Goal: Transaction & Acquisition: Purchase product/service

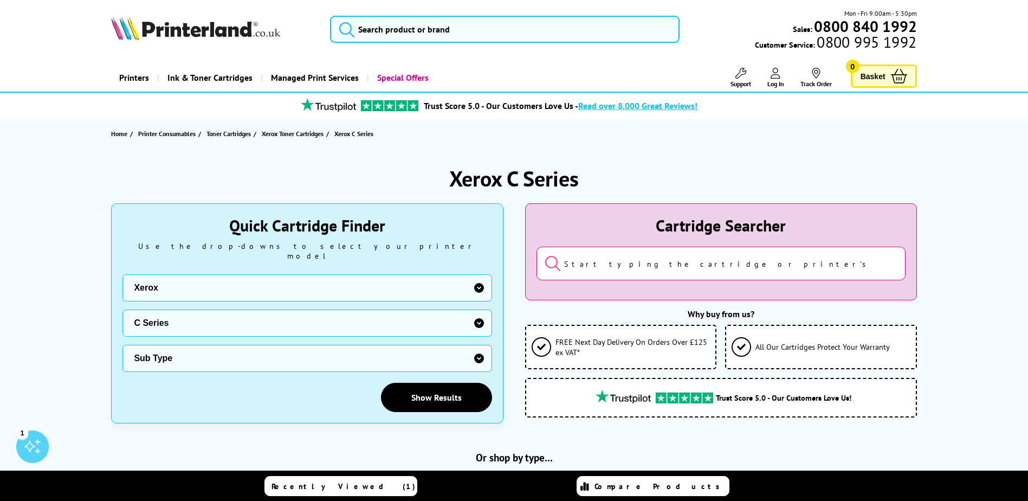
click at [475, 347] on select "Sub Type Xerox C230 Xerox C235 Xerox C310 Xerox C315 Xerox C320 Xerox C325 Xero…" at bounding box center [307, 358] width 369 height 27
select select "38359"
click at [123, 345] on select "Sub Type Xerox C230 Xerox C235 Xerox C310 Xerox C315 Xerox C320 Xerox C325 Xero…" at bounding box center [307, 358] width 369 height 27
click at [428, 383] on link "Show Results" at bounding box center [436, 397] width 111 height 29
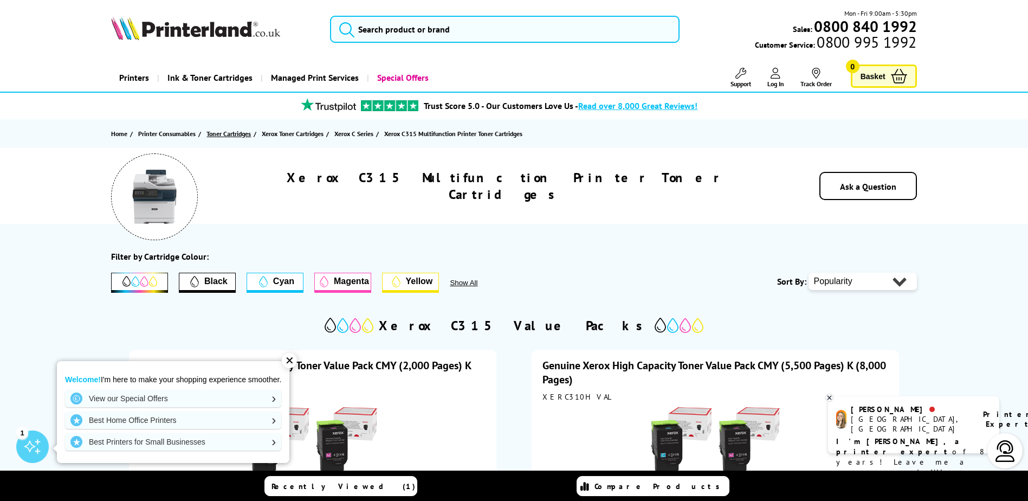
click at [218, 134] on span "Toner Cartridges" at bounding box center [229, 133] width 44 height 11
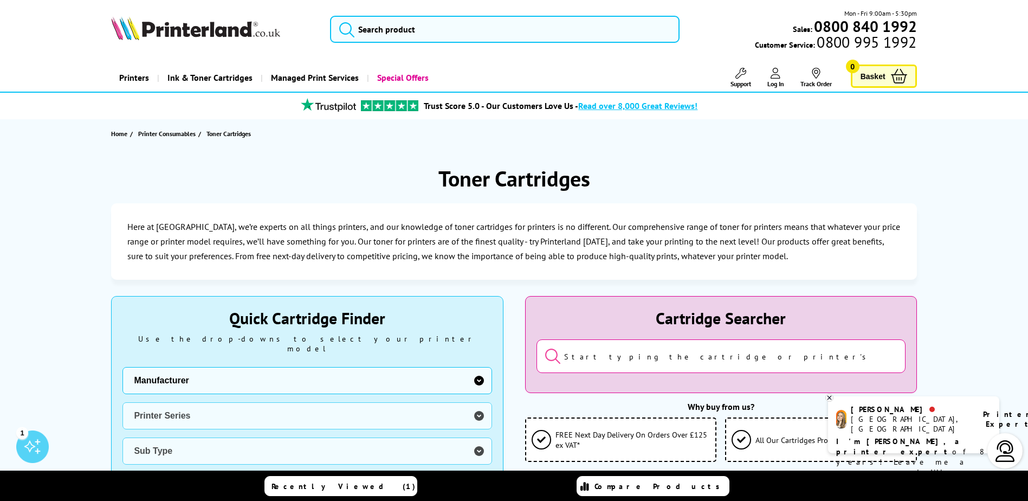
scroll to position [217, 0]
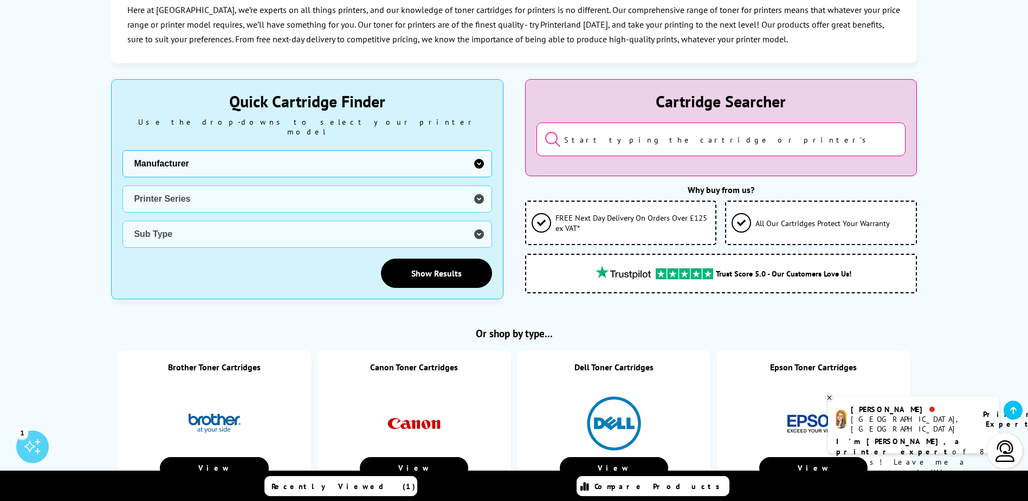
click at [477, 154] on select "Manufacturer Brother Canon Cubify Dell Dymo Epson HP Kodak Konica Minolta Kyoce…" at bounding box center [307, 163] width 369 height 27
click at [123, 150] on select "Manufacturer Brother Canon Cubify Dell Dymo Epson HP Kodak Konica Minolta Kyoce…" at bounding box center [307, 163] width 369 height 27
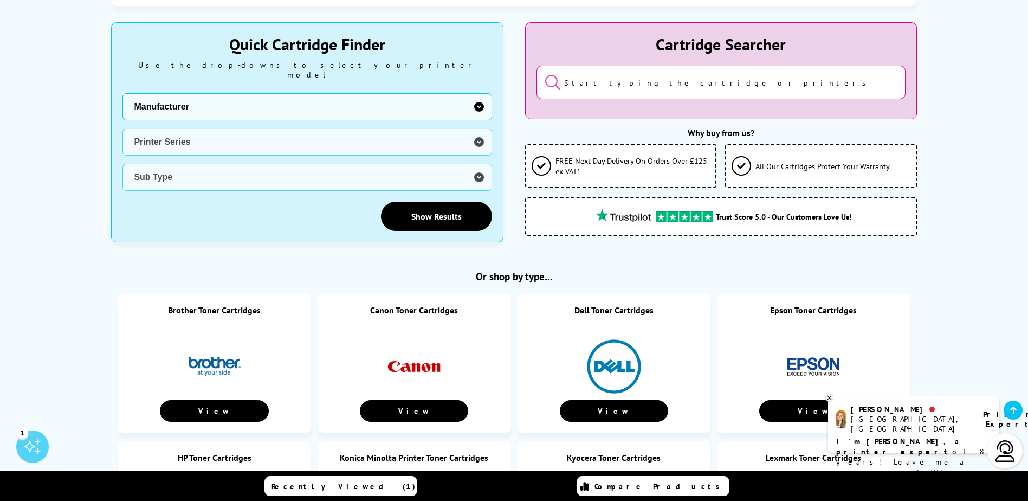
scroll to position [271, 0]
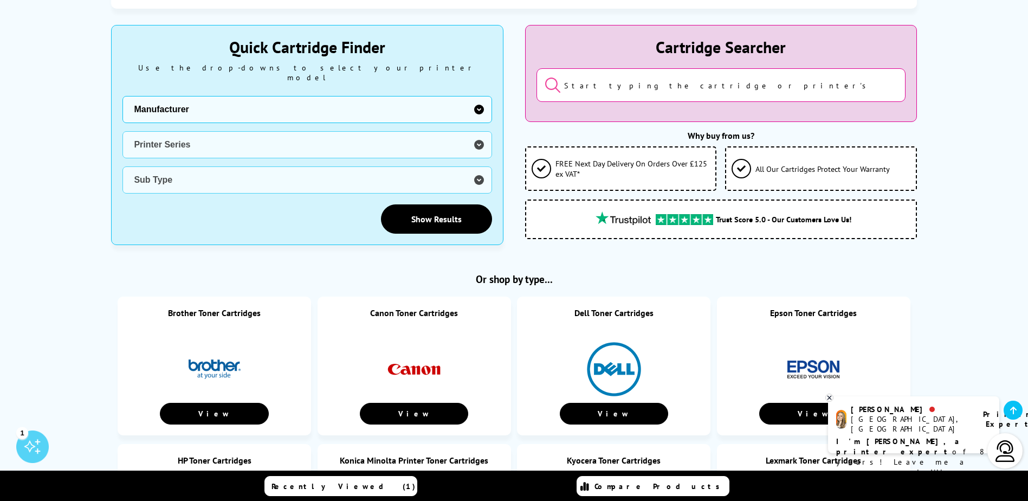
click at [598, 88] on input "search" at bounding box center [721, 85] width 369 height 34
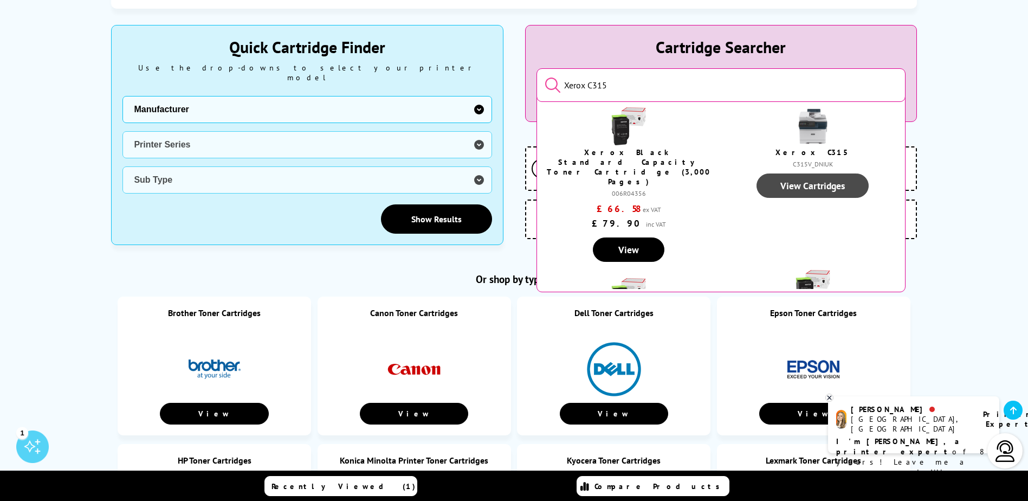
type input "Xerox C315"
click at [815, 182] on link "View Cartridges" at bounding box center [813, 185] width 112 height 24
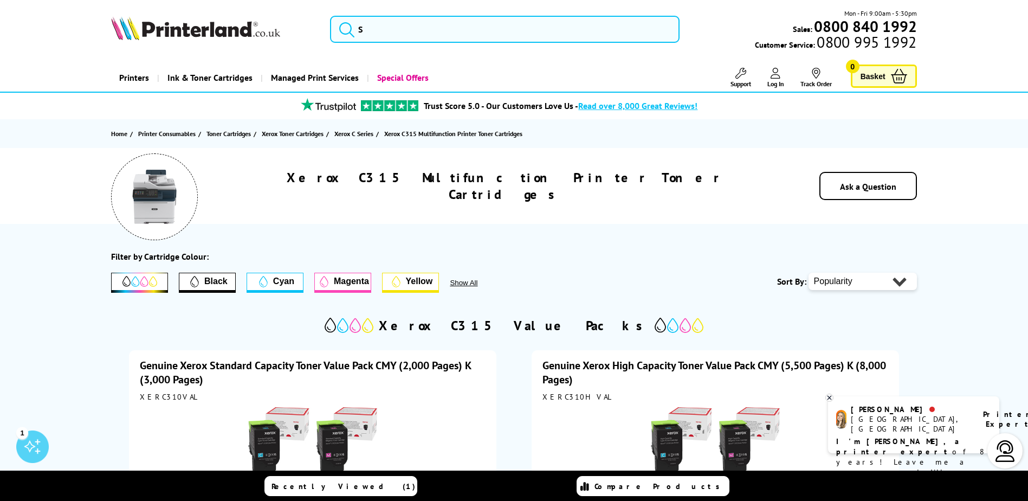
click at [890, 281] on select "Popularity Price - Low to High Price - High to Low" at bounding box center [863, 281] width 108 height 17
select select "Price Ascending"
click at [809, 273] on select "Popularity Price - Low to High Price - High to Low" at bounding box center [863, 281] width 108 height 17
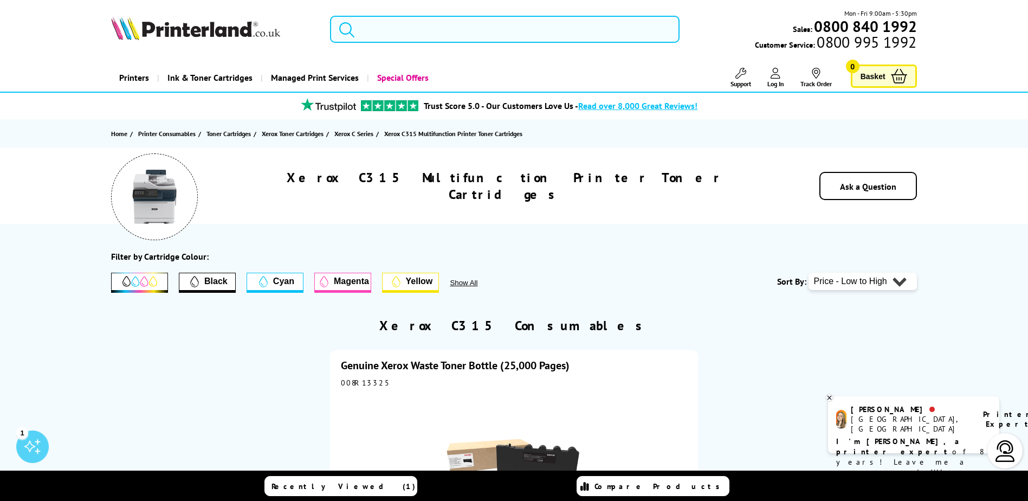
click at [453, 30] on input "search" at bounding box center [505, 29] width 350 height 27
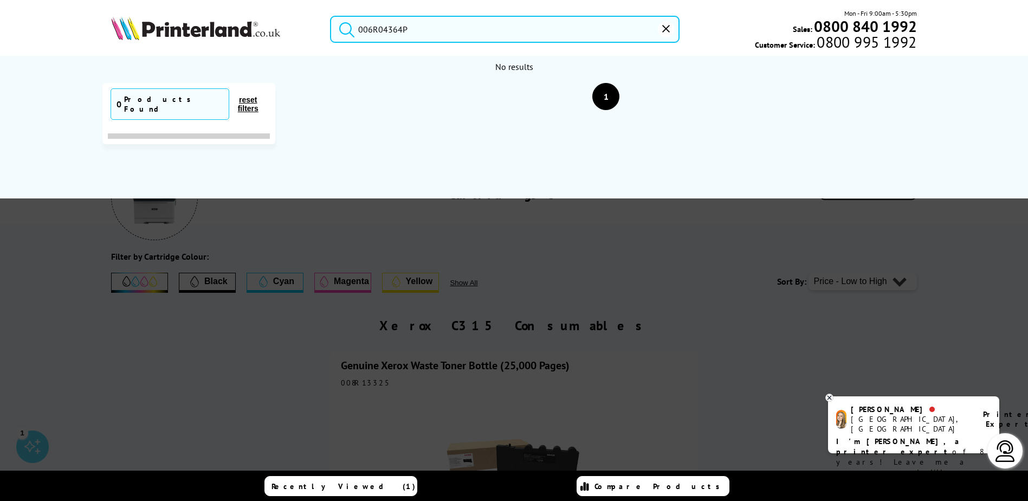
type input "006R04364P"
